Goal: Information Seeking & Learning: Learn about a topic

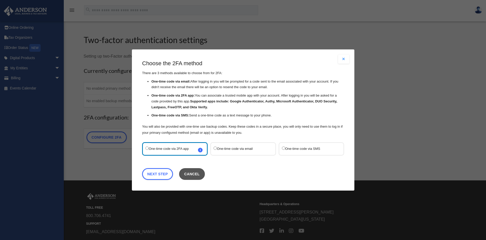
click at [189, 178] on button "Cancel" at bounding box center [192, 174] width 26 height 12
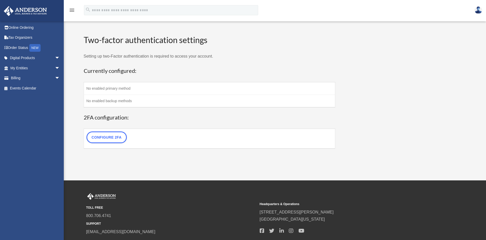
click at [106, 88] on td "No enabled primary method" at bounding box center [209, 88] width 251 height 12
click at [112, 137] on link "Configure 2FA" at bounding box center [106, 138] width 40 height 12
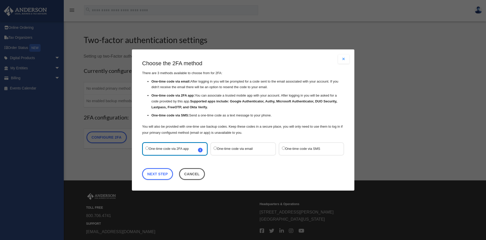
click at [305, 150] on label "One-time code via SMS" at bounding box center [309, 149] width 54 height 7
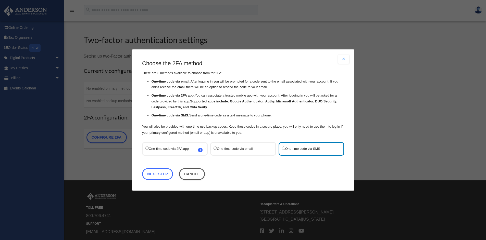
click at [152, 172] on link "Next Step" at bounding box center [157, 174] width 31 height 12
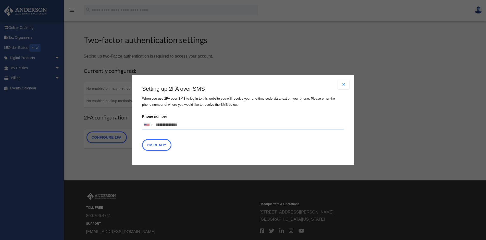
click at [166, 127] on input "Phone number United States +1 United Kingdom +44 Afghanistan (‫افغانستان‬‎) +93…" at bounding box center [243, 125] width 202 height 10
type input "**********"
click at [277, 136] on div "Setting up 2FA over SMS When you use 2FA over SMS to log in to this website you…" at bounding box center [243, 119] width 202 height 68
click at [167, 144] on button "I'm Ready" at bounding box center [156, 146] width 29 height 12
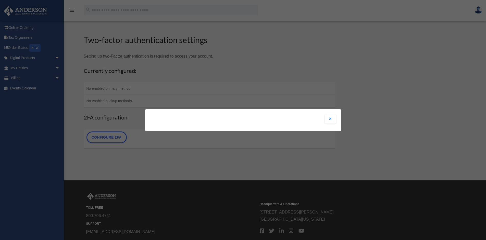
click at [289, 118] on div "Are you sure? Any unsaved changes will be lost! Yes No Choose the 2FA method Th…" at bounding box center [243, 120] width 196 height 22
click at [188, 142] on div "Are you sure? Any unsaved changes will be lost! Yes No Choose the 2FA method Th…" at bounding box center [243, 120] width 486 height 240
click at [329, 120] on button "Close modal" at bounding box center [330, 119] width 11 height 9
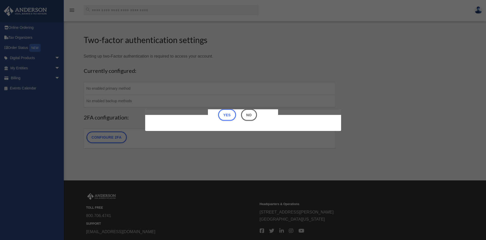
scroll to position [16, 0]
click at [249, 116] on button "No" at bounding box center [249, 115] width 16 height 12
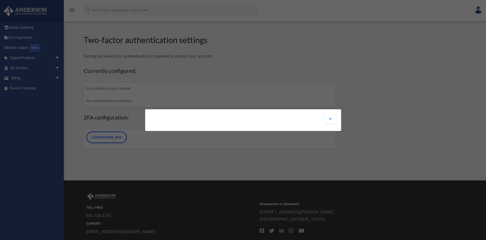
scroll to position [0, 0]
click at [335, 121] on button "Close modal" at bounding box center [330, 119] width 11 height 9
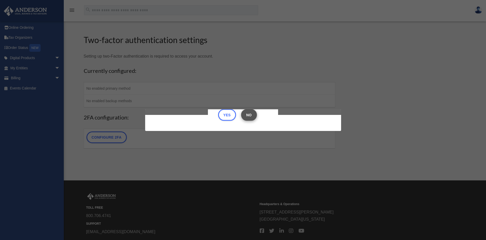
scroll to position [16, 0]
click at [223, 113] on button "Yes" at bounding box center [227, 115] width 18 height 12
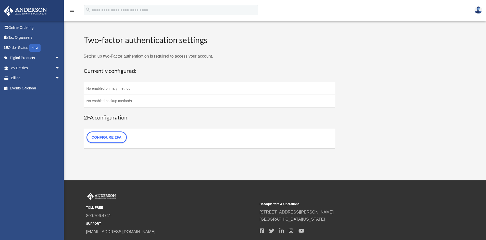
click at [106, 140] on link "Configure 2FA" at bounding box center [106, 138] width 40 height 12
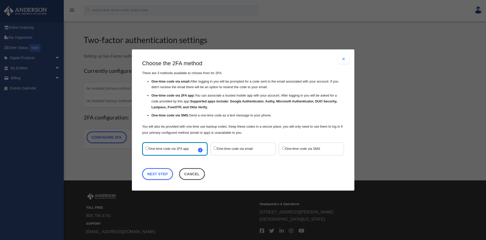
click at [291, 147] on label "One-time code via SMS" at bounding box center [309, 149] width 54 height 7
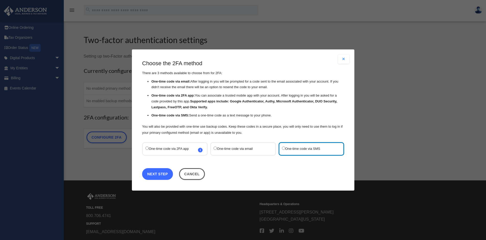
click at [157, 176] on link "Next Step" at bounding box center [157, 174] width 31 height 12
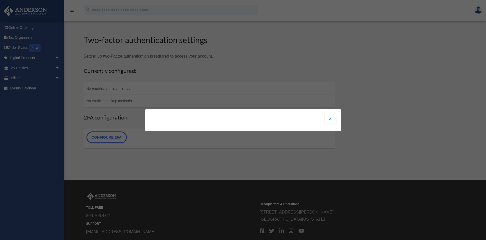
click at [327, 119] on button "Close modal" at bounding box center [330, 119] width 11 height 9
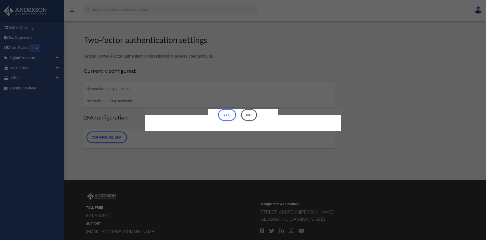
scroll to position [16, 0]
click at [248, 115] on button "No" at bounding box center [249, 115] width 16 height 12
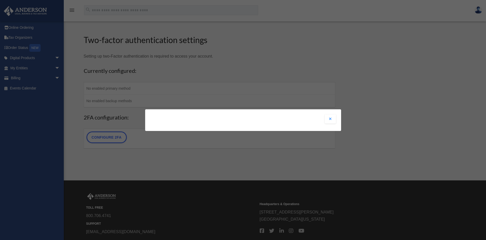
scroll to position [0, 0]
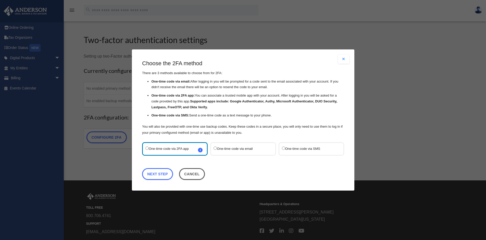
click at [226, 147] on label "One-time code via email" at bounding box center [240, 149] width 54 height 7
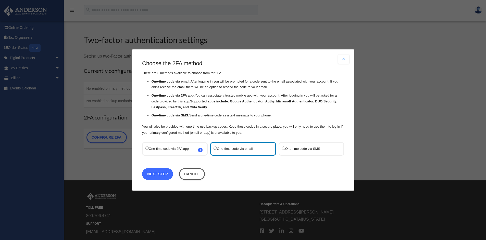
click at [159, 173] on link "Next Step" at bounding box center [157, 174] width 31 height 12
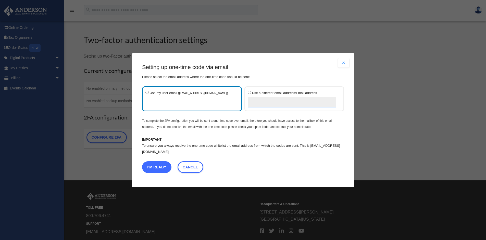
click at [159, 169] on button "I'm Ready" at bounding box center [156, 167] width 29 height 12
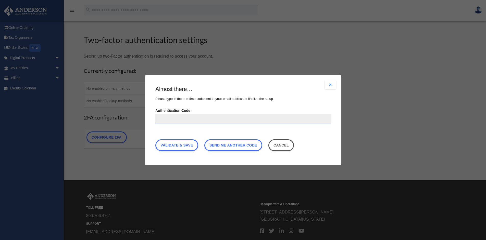
click at [184, 121] on input "Authentication Code" at bounding box center [242, 119] width 175 height 10
paste input "******"
type input "******"
click at [175, 144] on link "Validate & Save" at bounding box center [176, 145] width 43 height 12
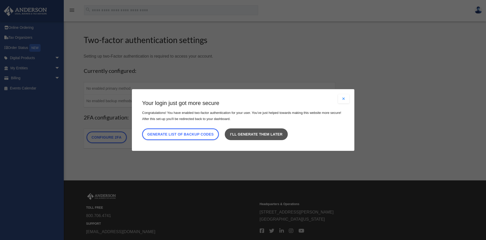
click at [265, 135] on link "I’ll generate them later" at bounding box center [256, 135] width 63 height 12
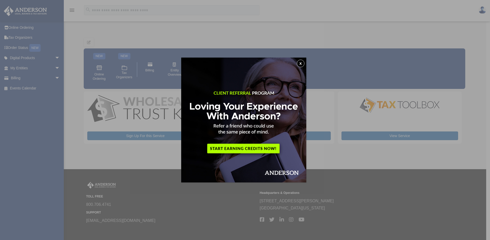
click at [300, 62] on button "x" at bounding box center [301, 64] width 8 height 8
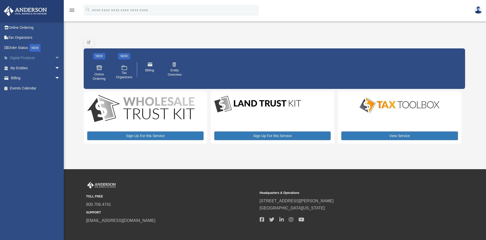
click at [56, 56] on span "arrow_drop_down" at bounding box center [60, 58] width 10 height 10
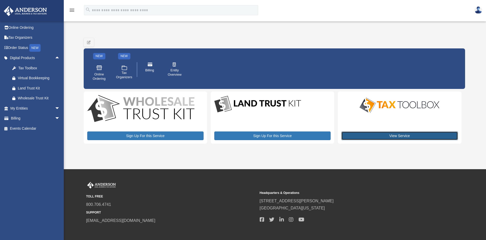
click at [393, 137] on link "View Service" at bounding box center [399, 136] width 116 height 9
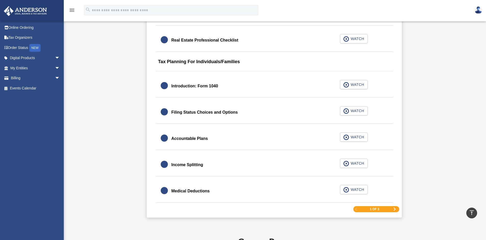
scroll to position [714, 0]
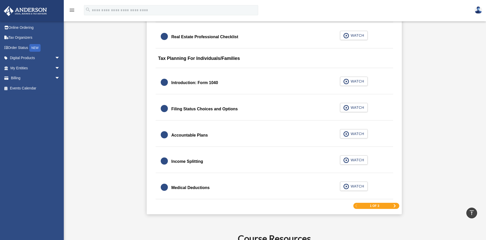
click at [395, 206] on span "Next Page" at bounding box center [394, 206] width 3 height 3
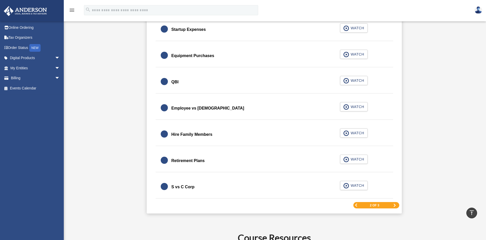
scroll to position [699, 0]
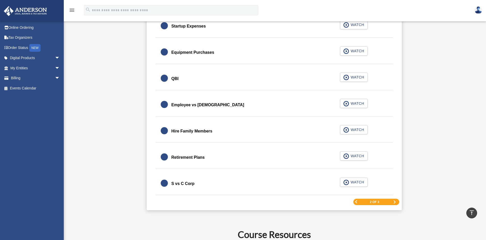
click at [394, 203] on span "Next Page" at bounding box center [394, 202] width 3 height 3
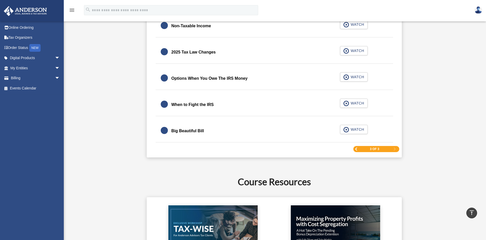
scroll to position [692, 0]
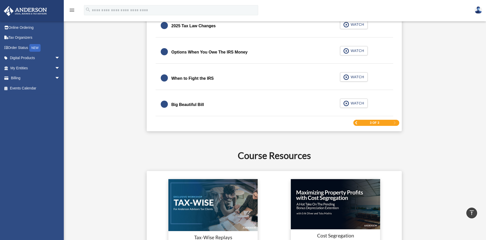
click at [356, 122] on span "Previous Page" at bounding box center [356, 122] width 3 height 3
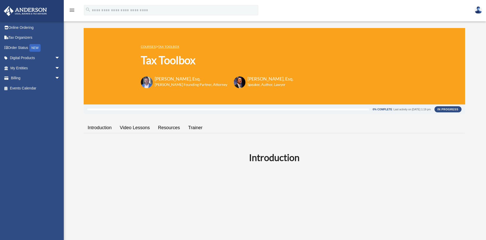
scroll to position [61, 0]
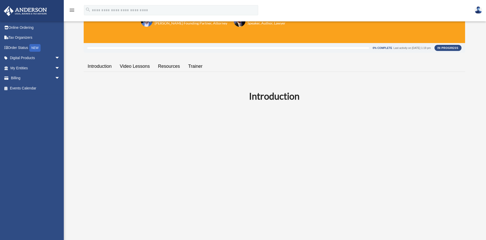
click at [171, 66] on link "Resources" at bounding box center [169, 66] width 30 height 15
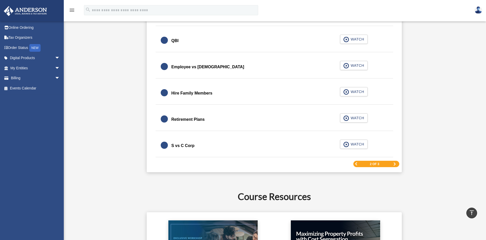
scroll to position [740, 0]
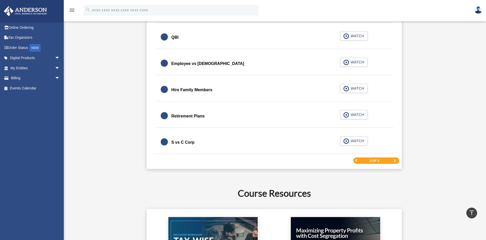
click at [356, 160] on span "Previous Page" at bounding box center [356, 160] width 3 height 3
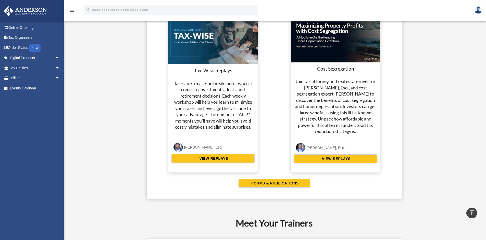
scroll to position [830, 0]
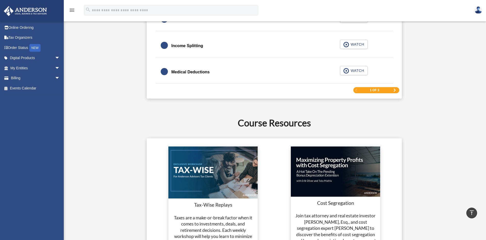
click at [395, 91] on span "Next Page" at bounding box center [394, 90] width 3 height 3
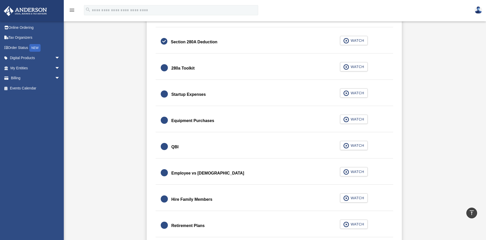
scroll to position [730, 0]
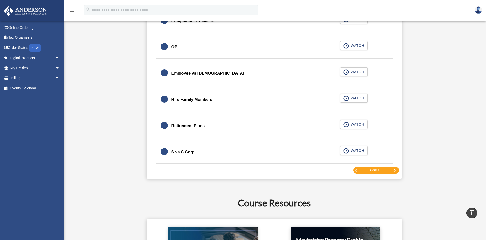
click at [394, 170] on span "Next Page" at bounding box center [394, 170] width 3 height 3
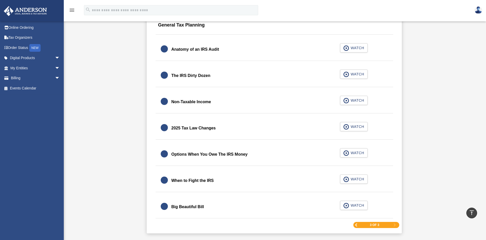
scroll to position [623, 0]
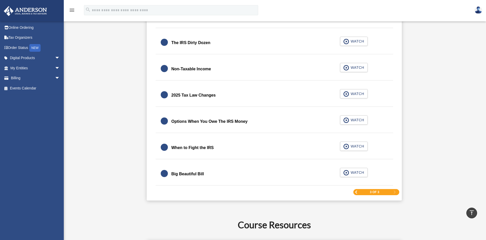
click at [357, 193] on span "Previous Page" at bounding box center [356, 192] width 3 height 3
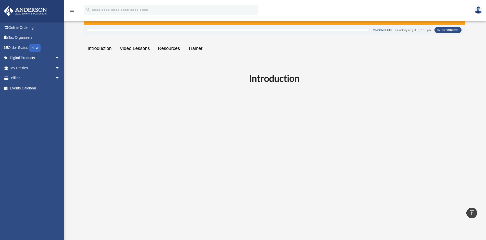
scroll to position [0, 0]
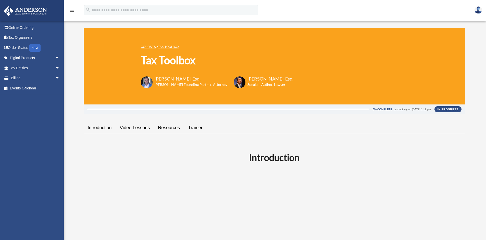
click at [198, 127] on link "Trainer" at bounding box center [195, 128] width 22 height 15
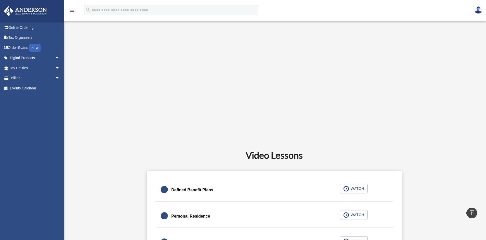
scroll to position [13, 0]
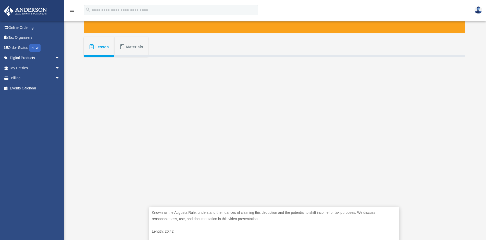
click at [141, 48] on span "Materials" at bounding box center [134, 46] width 17 height 9
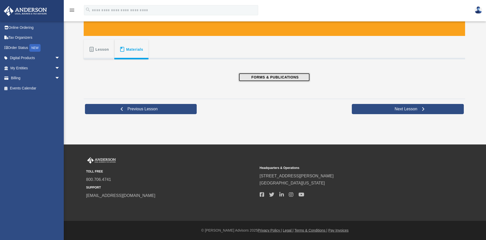
click at [267, 80] on button "FORMS & PUBLICATIONS" at bounding box center [273, 77] width 71 height 9
click at [99, 51] on span "Lesson" at bounding box center [102, 49] width 14 height 9
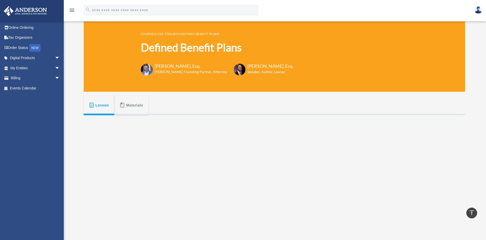
scroll to position [3, 0]
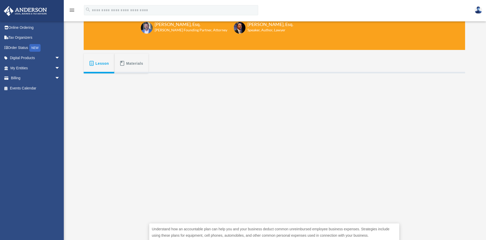
scroll to position [109, 0]
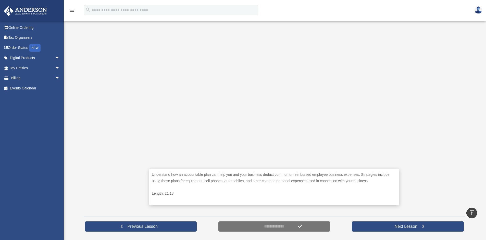
click at [143, 150] on div "Understand how an accountable plan can help you and your business deduct common…" at bounding box center [274, 116] width 381 height 194
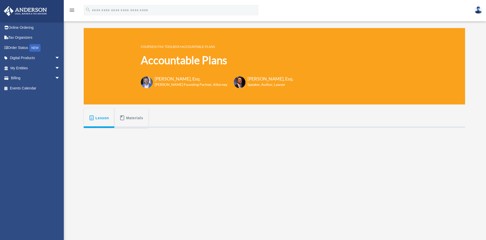
scroll to position [55, 0]
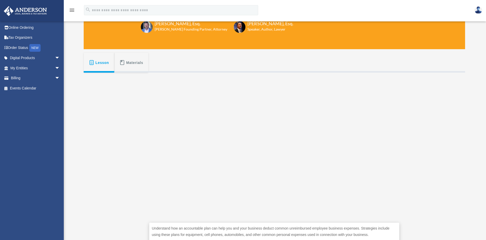
click at [129, 60] on span "Materials" at bounding box center [134, 62] width 17 height 9
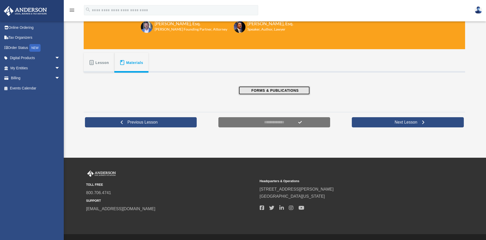
click at [282, 89] on span "FORMS & PUBLICATIONS" at bounding box center [274, 90] width 49 height 5
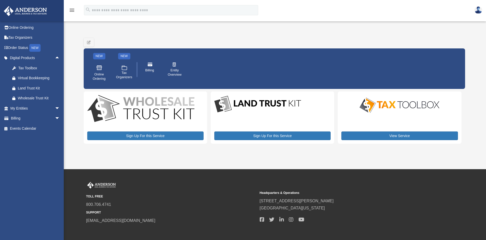
click at [212, 69] on div "NEW Online Ordering NEW .cls-1{fill:none;stroke:#ffffff;stroke-linecap:round;st…" at bounding box center [274, 69] width 375 height 33
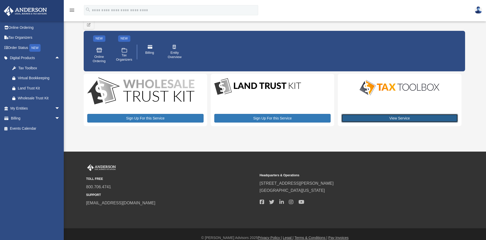
click at [364, 116] on link "View Service" at bounding box center [399, 118] width 116 height 9
